Goal: Find contact information: Find contact information

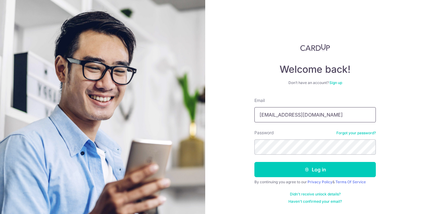
drag, startPoint x: 306, startPoint y: 115, endPoint x: 250, endPoint y: 112, distance: 55.3
click at [250, 112] on div "Welcome back! Don’t have an account? Sign up Email [EMAIL_ADDRESS][DOMAIN_NAME]…" at bounding box center [315, 107] width 220 height 214
drag, startPoint x: 318, startPoint y: 117, endPoint x: 236, endPoint y: 110, distance: 82.6
click at [236, 110] on div "Welcome back! Don’t have an account? Sign up Email [EMAIL_ADDRESS][DOMAIN_NAME]…" at bounding box center [315, 107] width 220 height 214
type input "[EMAIL_ADDRESS][DOMAIN_NAME]"
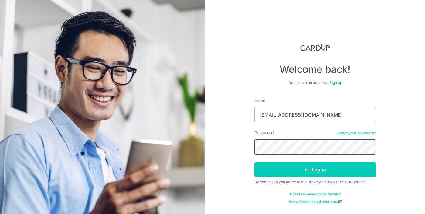
click at [229, 144] on div "Welcome back! Don’t have an account? Sign up Email [EMAIL_ADDRESS][DOMAIN_NAME]…" at bounding box center [315, 107] width 220 height 214
click at [255, 162] on button "Log in" at bounding box center [315, 169] width 121 height 15
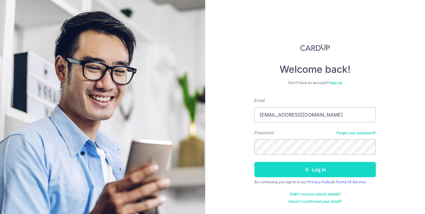
click at [287, 170] on button "Log in" at bounding box center [315, 169] width 121 height 15
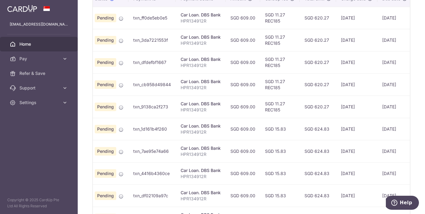
scroll to position [256, 0]
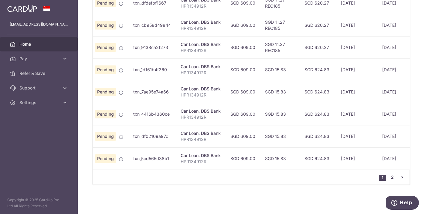
click at [395, 178] on link "2" at bounding box center [392, 176] width 7 height 7
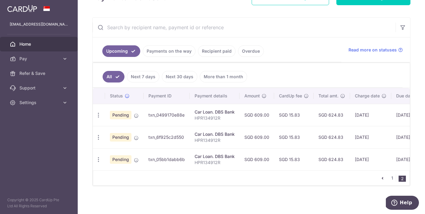
scroll to position [101, 0]
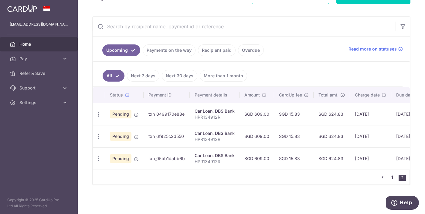
click at [392, 176] on link "1" at bounding box center [392, 176] width 7 height 7
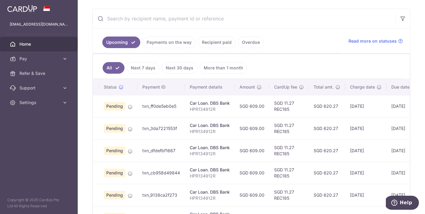
scroll to position [0, 0]
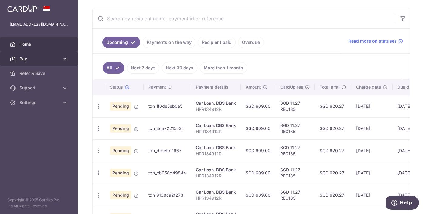
click at [63, 57] on icon at bounding box center [65, 59] width 6 height 6
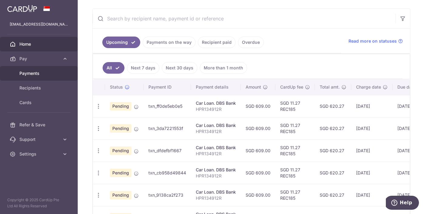
click at [55, 71] on span "Payments" at bounding box center [39, 73] width 40 height 6
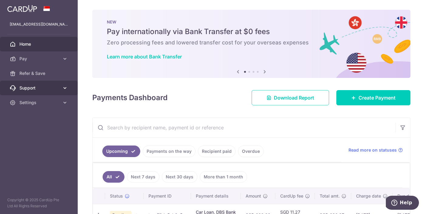
click at [72, 84] on link "Support" at bounding box center [39, 87] width 78 height 15
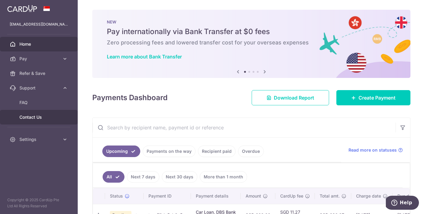
click at [55, 113] on link "Contact Us" at bounding box center [39, 117] width 78 height 15
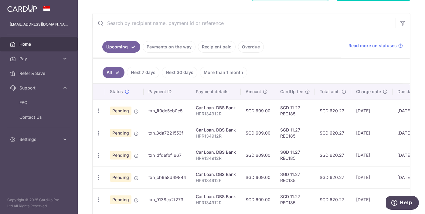
scroll to position [104, 0]
